Goal: Task Accomplishment & Management: Use online tool/utility

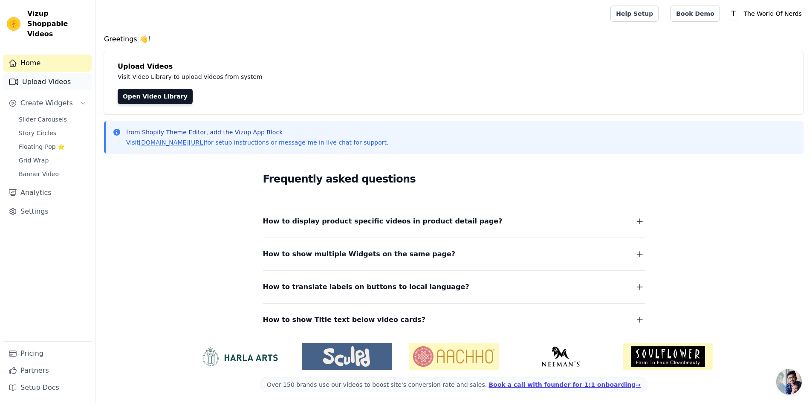
click at [52, 74] on link "Upload Videos" at bounding box center [47, 81] width 88 height 17
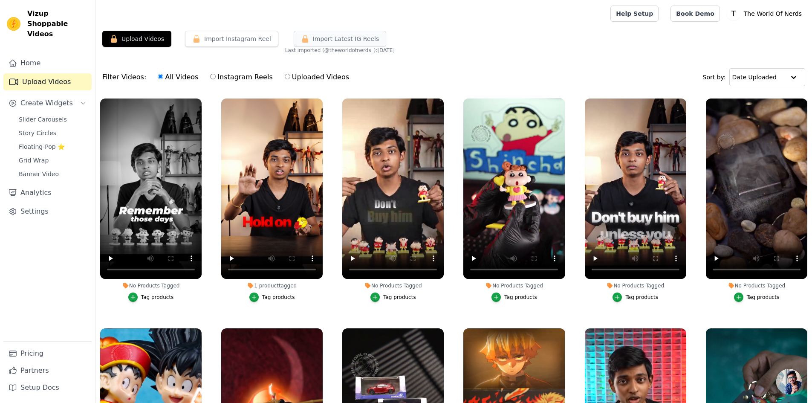
click at [359, 40] on span "Import Latest IG Reels" at bounding box center [346, 39] width 67 height 9
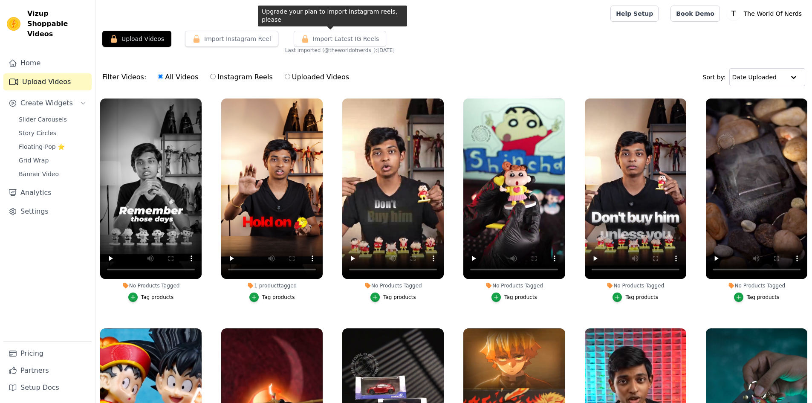
click at [359, 41] on span "Import Latest IG Reels" at bounding box center [346, 39] width 67 height 9
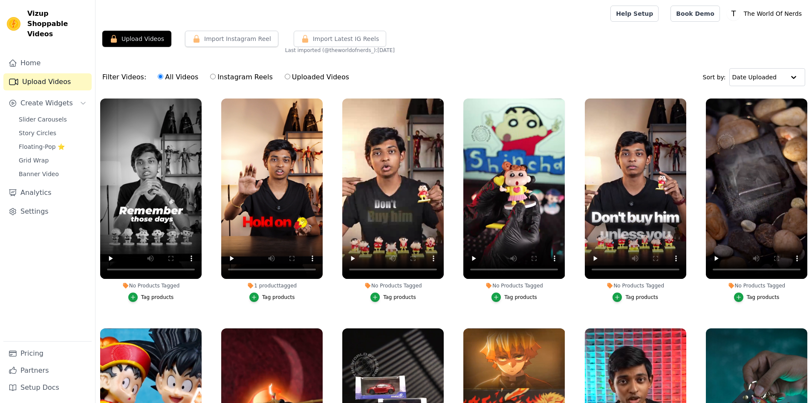
click at [359, 41] on span "Import Latest IG Reels" at bounding box center [346, 39] width 67 height 9
click at [351, 44] on button "Import Latest IG Reels" at bounding box center [340, 39] width 93 height 16
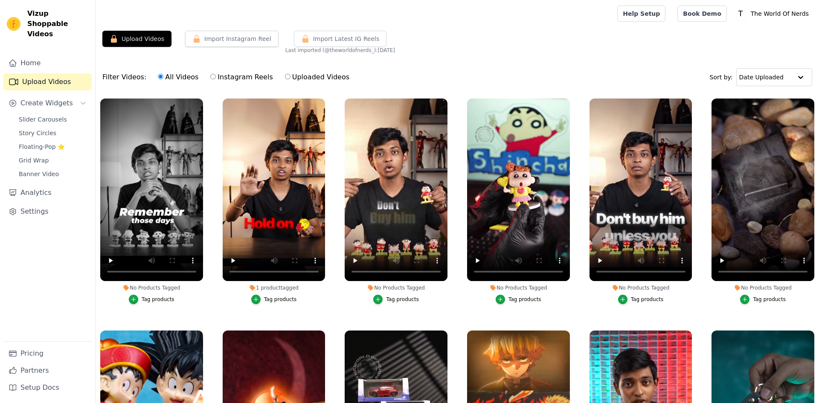
click at [345, 41] on span "Import Latest IG Reels" at bounding box center [346, 39] width 67 height 9
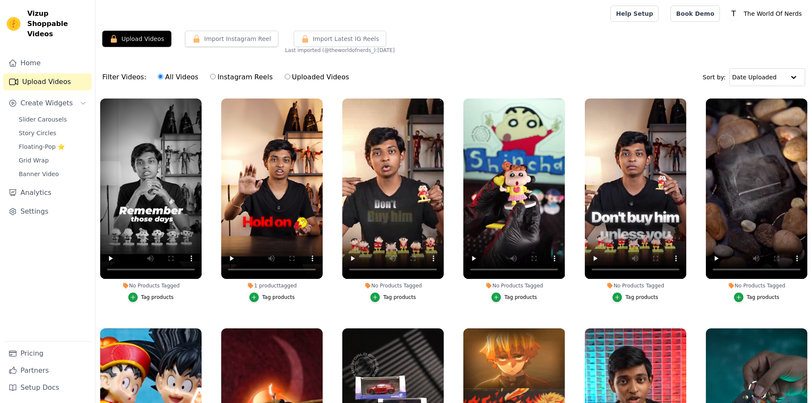
click at [328, 38] on span "Import Latest IG Reels" at bounding box center [346, 39] width 67 height 9
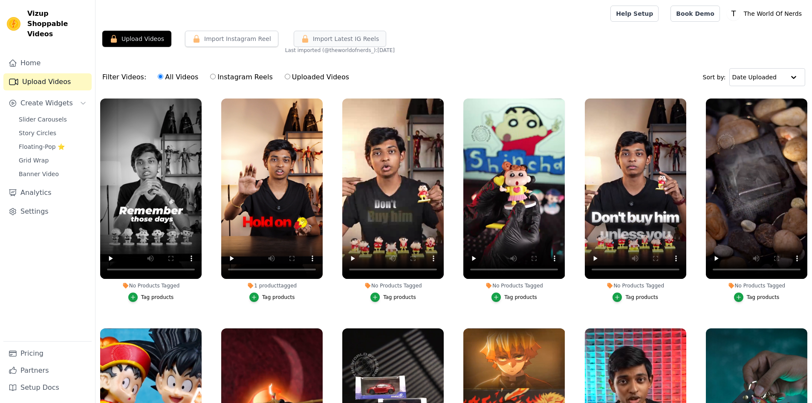
click at [327, 43] on span "Import Latest IG Reels" at bounding box center [346, 39] width 67 height 9
click at [337, 3] on div at bounding box center [351, 13] width 498 height 27
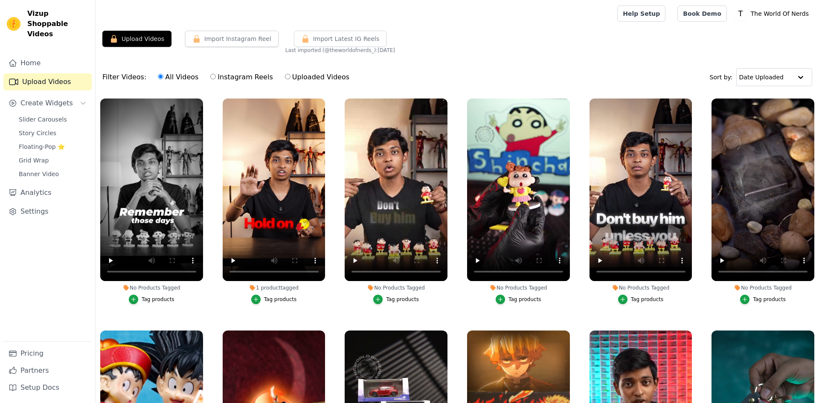
click at [320, 43] on span "Import Latest IG Reels" at bounding box center [346, 39] width 67 height 9
click at [320, 41] on span "Import Latest IG Reels" at bounding box center [346, 39] width 67 height 9
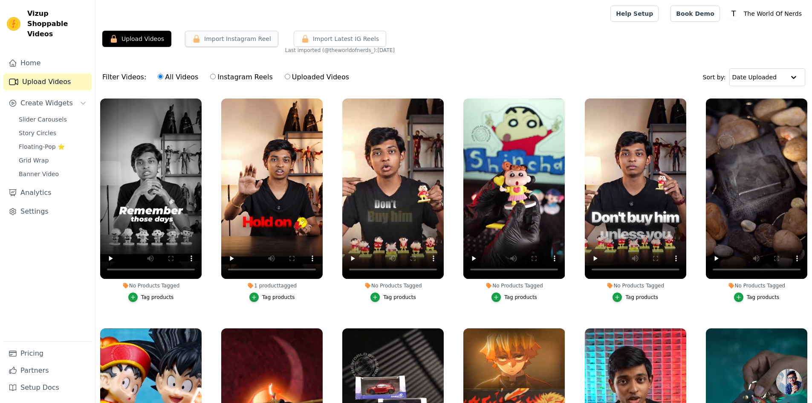
click at [235, 40] on button "Import Instagram Reel" at bounding box center [231, 39] width 93 height 16
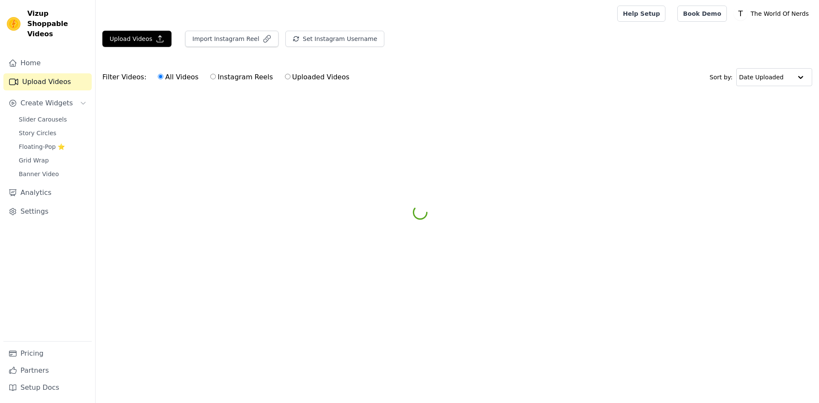
click at [139, 41] on button "Upload Videos" at bounding box center [136, 39] width 69 height 16
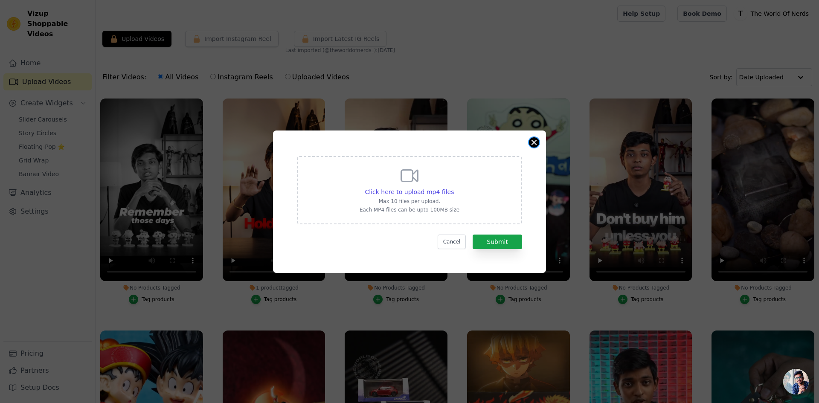
click at [537, 145] on button "Close modal" at bounding box center [534, 142] width 10 height 10
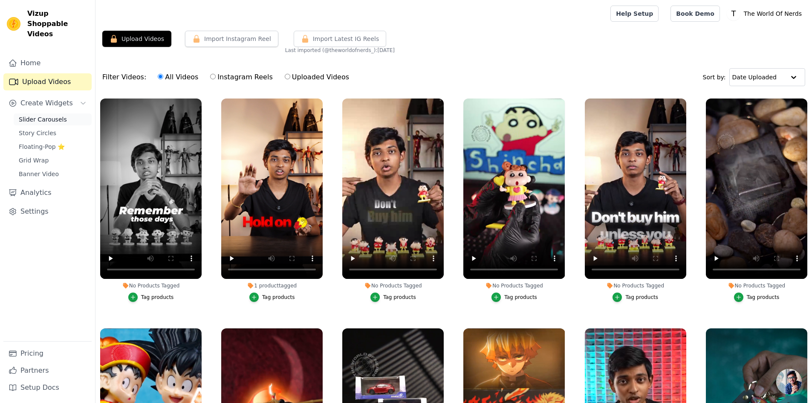
click at [44, 113] on link "Slider Carousels" at bounding box center [53, 119] width 78 height 12
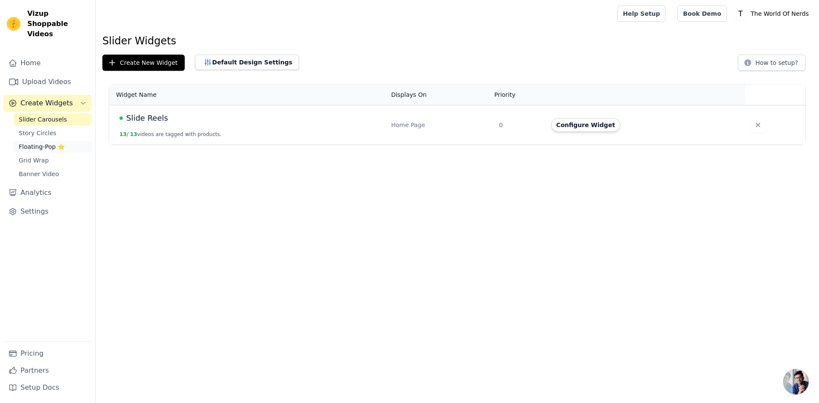
click at [50, 142] on span "Floating-Pop ⭐" at bounding box center [42, 146] width 46 height 9
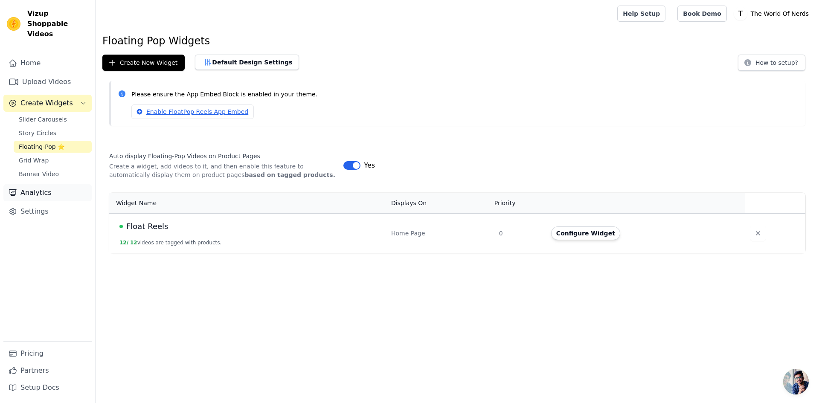
click at [57, 186] on link "Analytics" at bounding box center [47, 192] width 88 height 17
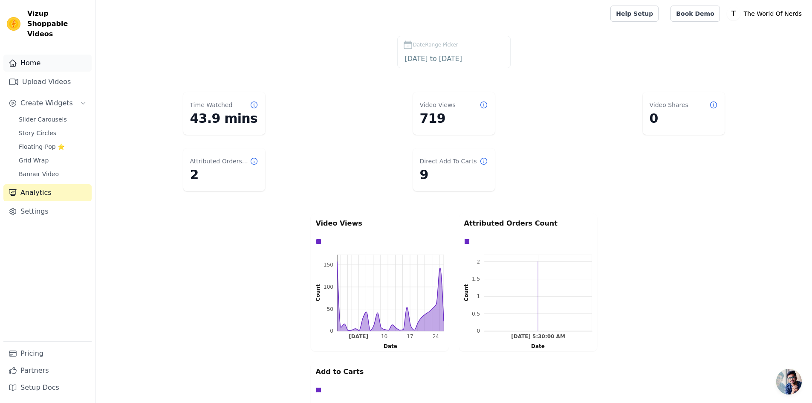
click at [38, 57] on link "Home" at bounding box center [47, 63] width 88 height 17
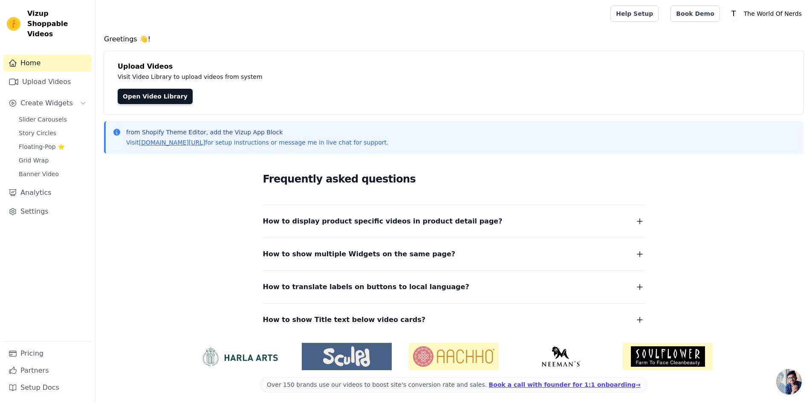
click at [352, 230] on dl "How to display product specific videos in product detail page? Create one widge…" at bounding box center [454, 265] width 382 height 121
click at [368, 219] on span "How to display product specific videos in product detail page?" at bounding box center [383, 221] width 240 height 12
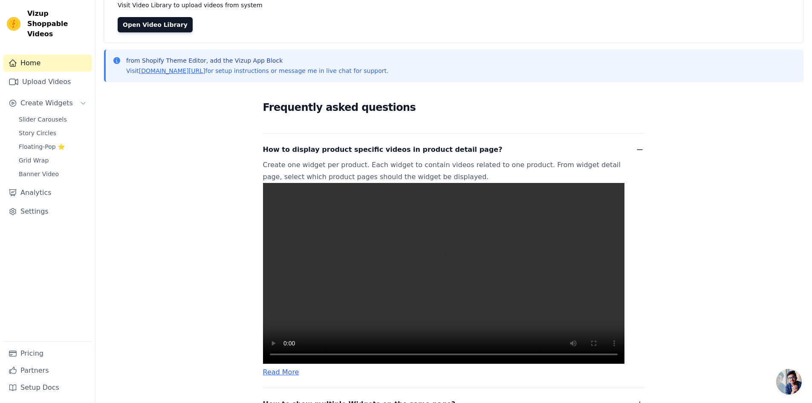
scroll to position [85, 0]
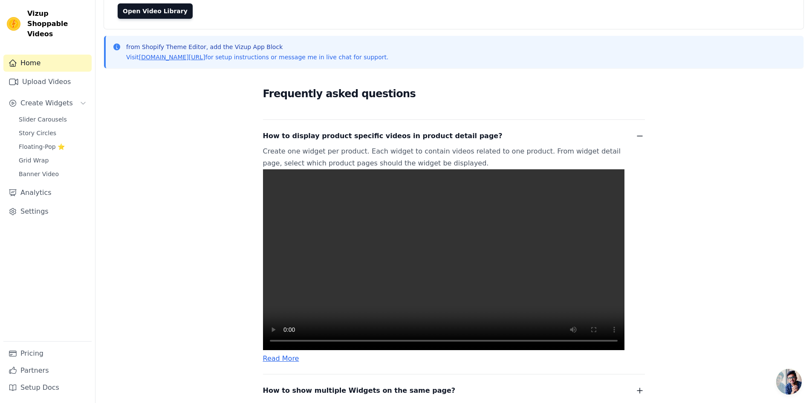
click at [641, 140] on icon "button" at bounding box center [640, 136] width 10 height 10
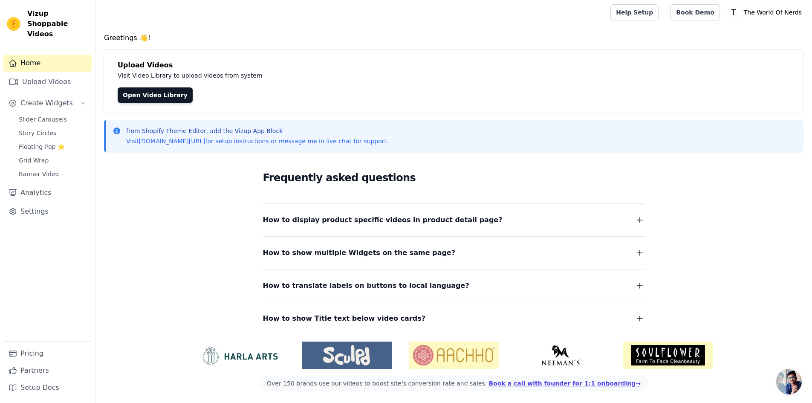
scroll to position [0, 0]
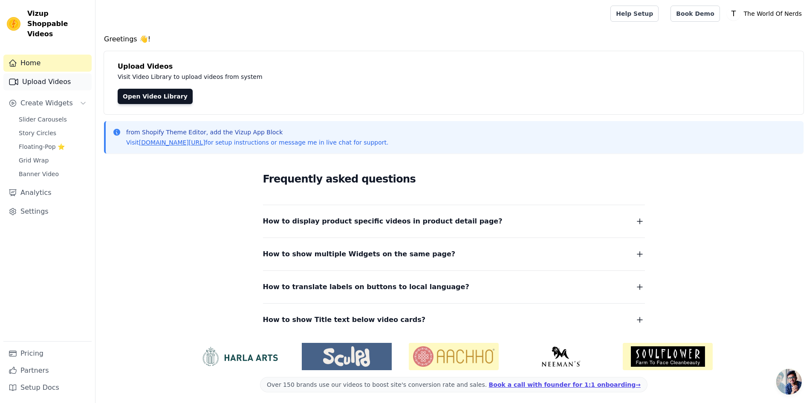
click at [45, 73] on link "Upload Videos" at bounding box center [47, 81] width 88 height 17
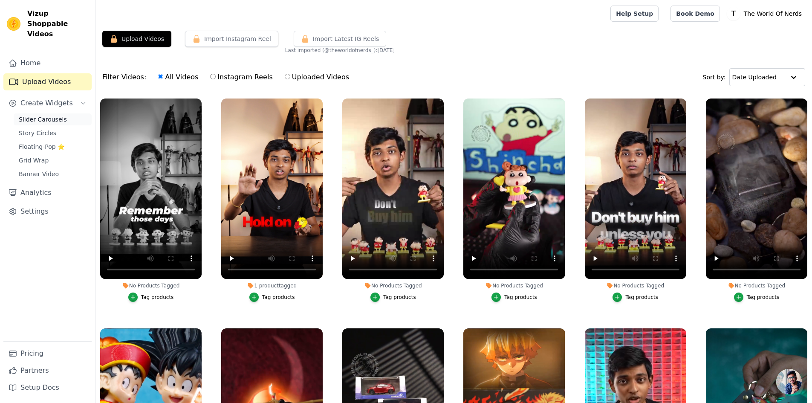
click at [57, 115] on span "Slider Carousels" at bounding box center [43, 119] width 48 height 9
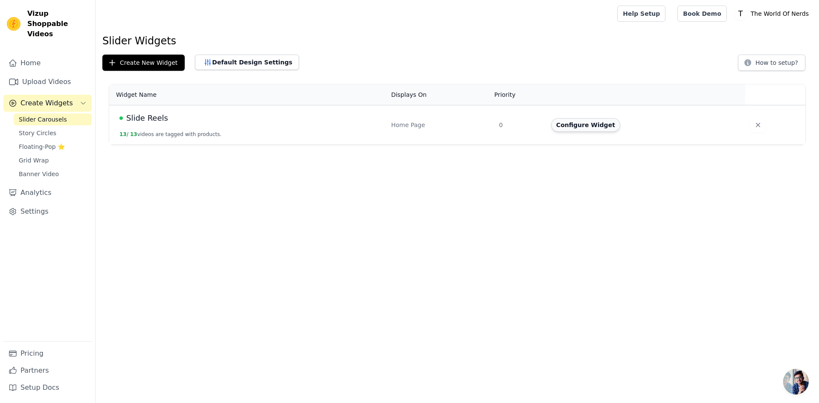
click at [588, 128] on button "Configure Widget" at bounding box center [585, 125] width 69 height 14
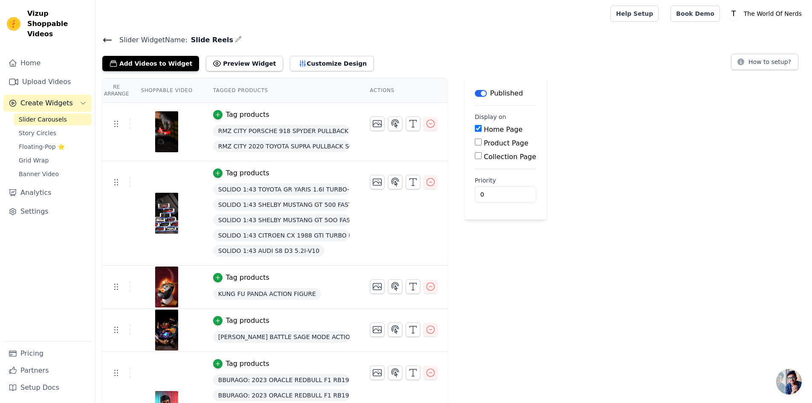
click at [104, 39] on icon at bounding box center [108, 39] width 8 height 3
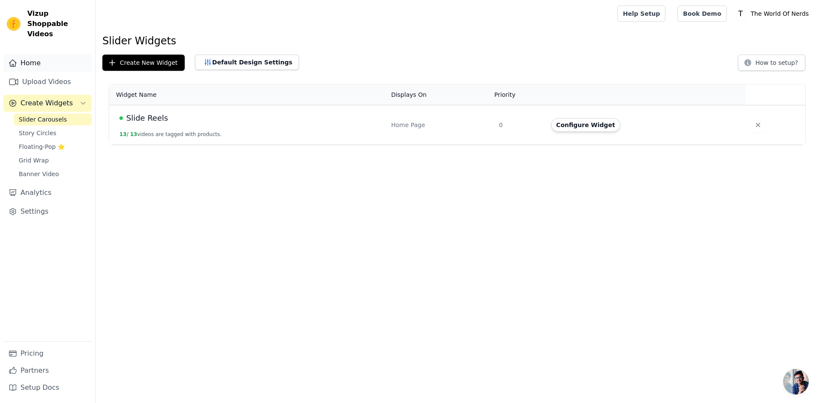
click at [54, 55] on link "Home" at bounding box center [47, 63] width 88 height 17
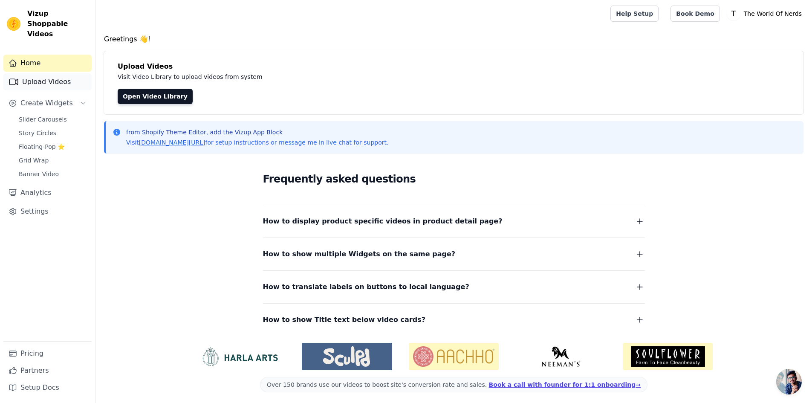
click at [53, 73] on link "Upload Videos" at bounding box center [47, 81] width 88 height 17
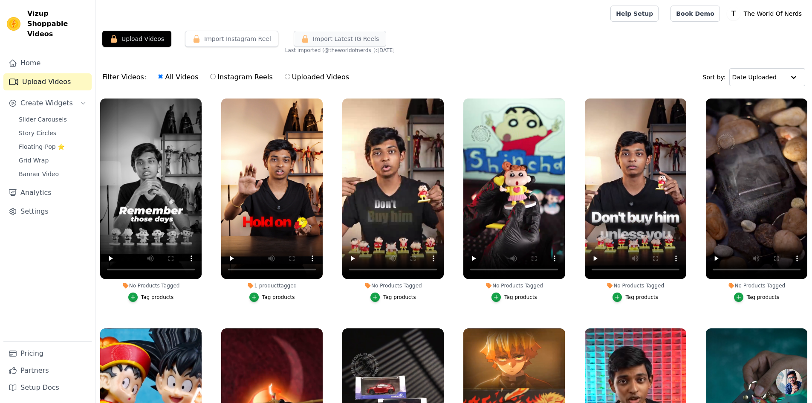
click at [341, 41] on span "Import Latest IG Reels" at bounding box center [346, 39] width 67 height 9
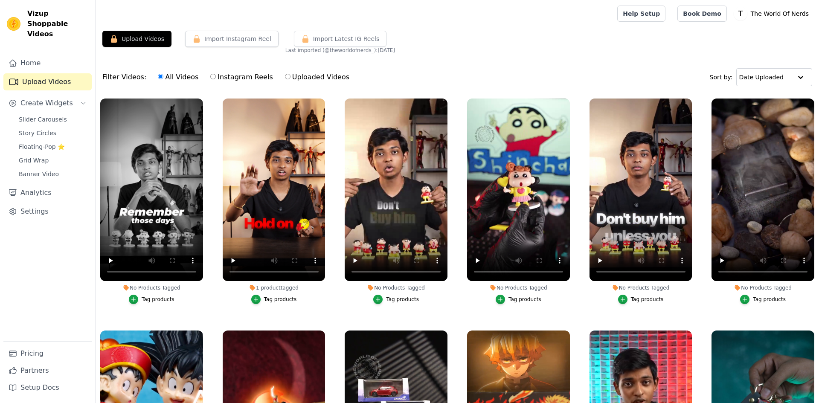
click at [337, 40] on span "Import Latest IG Reels" at bounding box center [346, 39] width 67 height 9
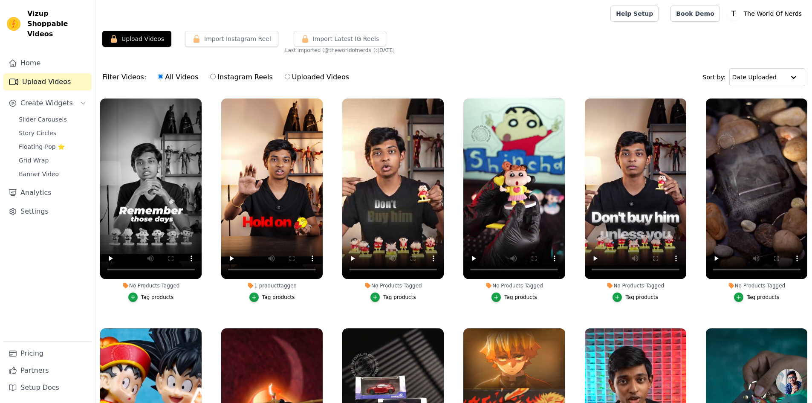
click at [337, 40] on span "Import Latest IG Reels" at bounding box center [346, 39] width 67 height 9
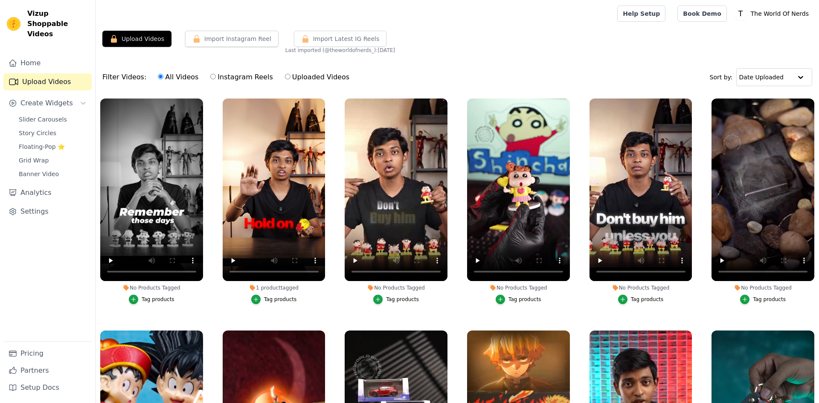
click at [330, 42] on span "Import Latest IG Reels" at bounding box center [346, 39] width 67 height 9
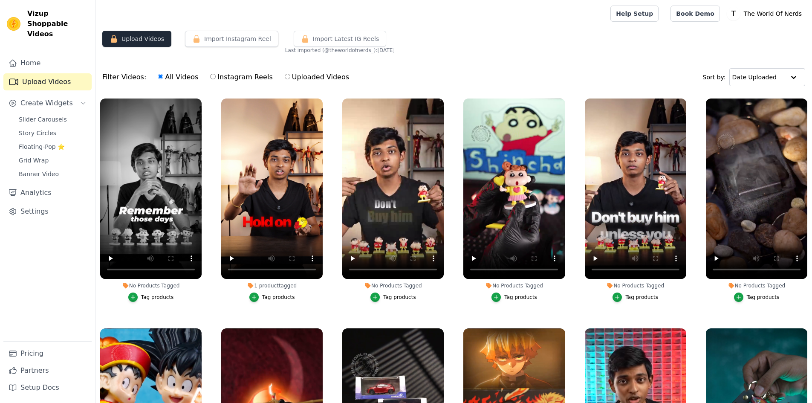
click at [148, 40] on button "Upload Videos" at bounding box center [136, 39] width 69 height 16
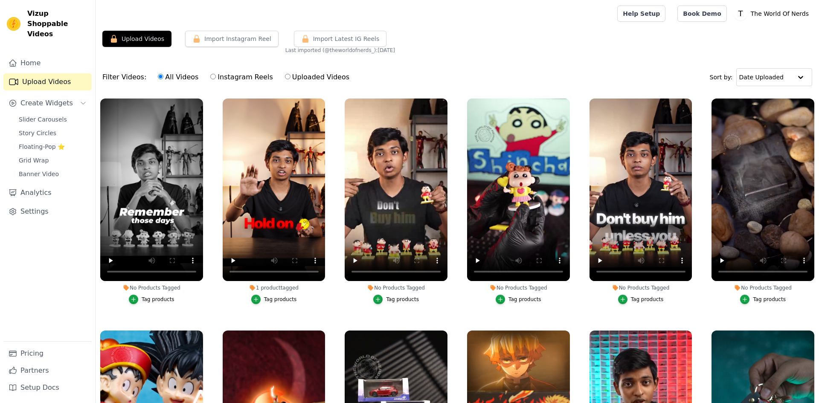
click at [148, 41] on button "Upload Videos" at bounding box center [136, 39] width 69 height 16
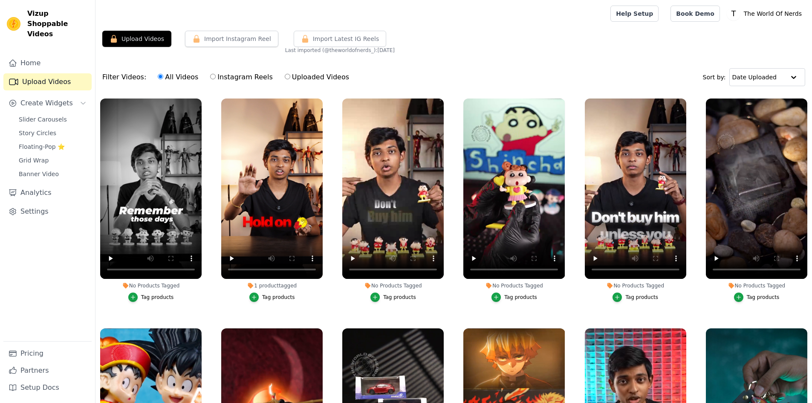
click at [148, 40] on button "Upload Videos" at bounding box center [136, 39] width 69 height 16
click at [135, 37] on button "Upload Videos" at bounding box center [136, 39] width 69 height 16
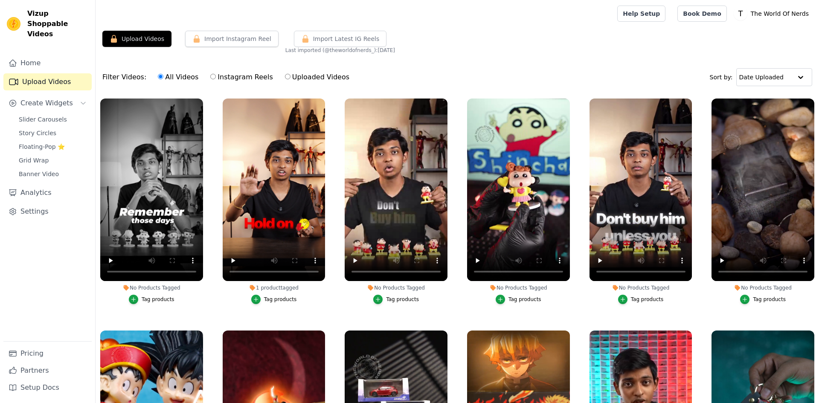
click at [135, 38] on button "Upload Videos" at bounding box center [136, 39] width 69 height 16
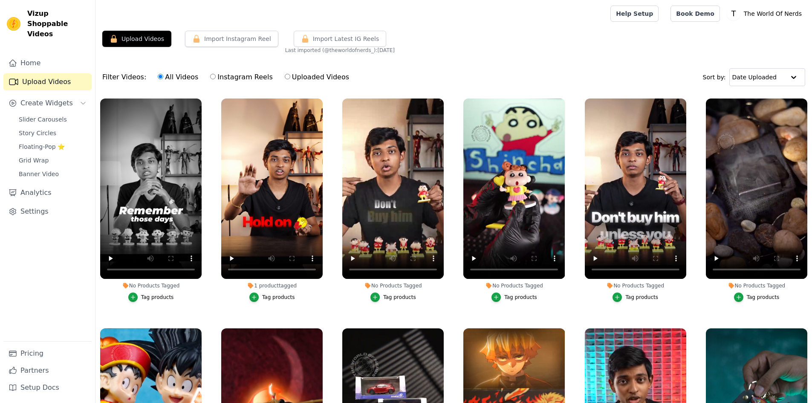
click at [135, 38] on button "Upload Videos" at bounding box center [136, 39] width 69 height 16
click at [52, 55] on link "Home" at bounding box center [47, 63] width 88 height 17
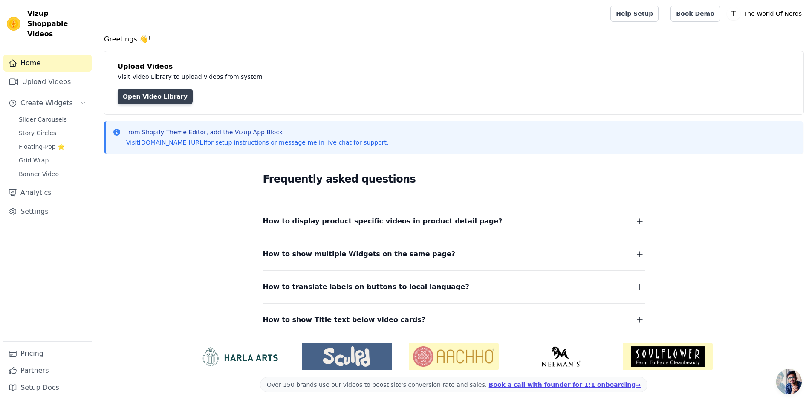
drag, startPoint x: 181, startPoint y: 104, endPoint x: 161, endPoint y: 94, distance: 22.3
click at [180, 103] on div "Upload Videos Visit Video Library to upload videos from system Open Video Libra…" at bounding box center [454, 82] width 700 height 63
click at [161, 94] on link "Open Video Library" at bounding box center [155, 96] width 75 height 15
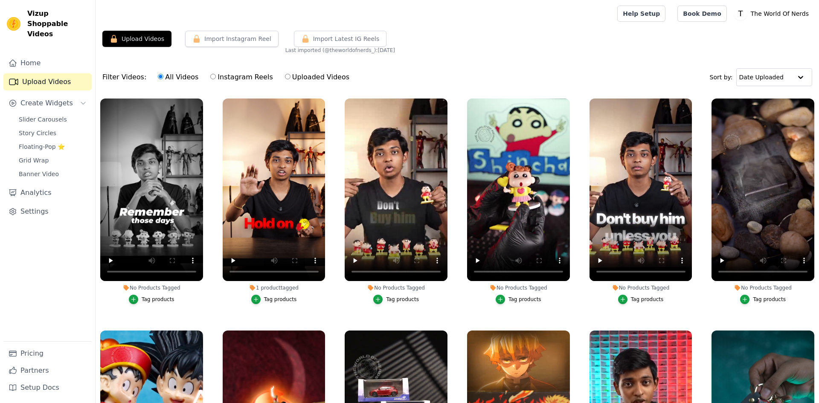
click at [136, 40] on button "Upload Videos" at bounding box center [136, 39] width 69 height 16
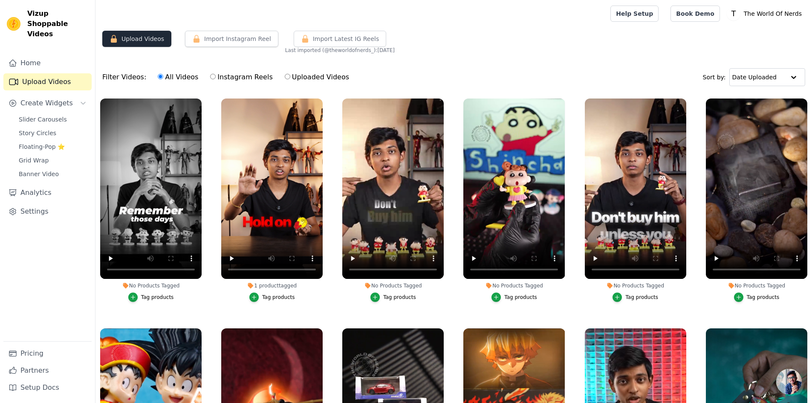
click at [136, 39] on button "Upload Videos" at bounding box center [136, 39] width 69 height 16
click at [136, 36] on button "Upload Videos" at bounding box center [136, 39] width 69 height 16
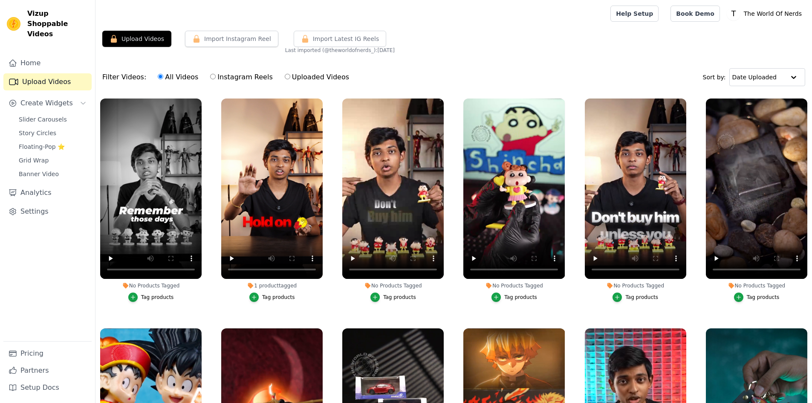
click at [136, 36] on button "Upload Videos" at bounding box center [136, 39] width 69 height 16
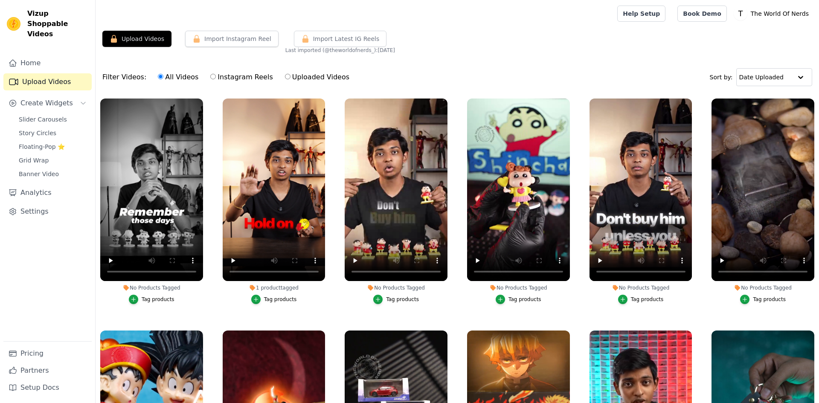
click at [136, 36] on button "Upload Videos" at bounding box center [136, 39] width 69 height 16
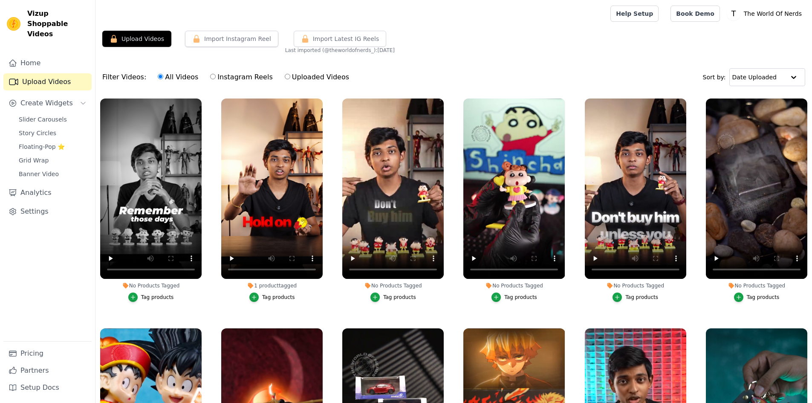
click at [151, 40] on button "Upload Videos" at bounding box center [136, 39] width 69 height 16
